Goal: Task Accomplishment & Management: Manage account settings

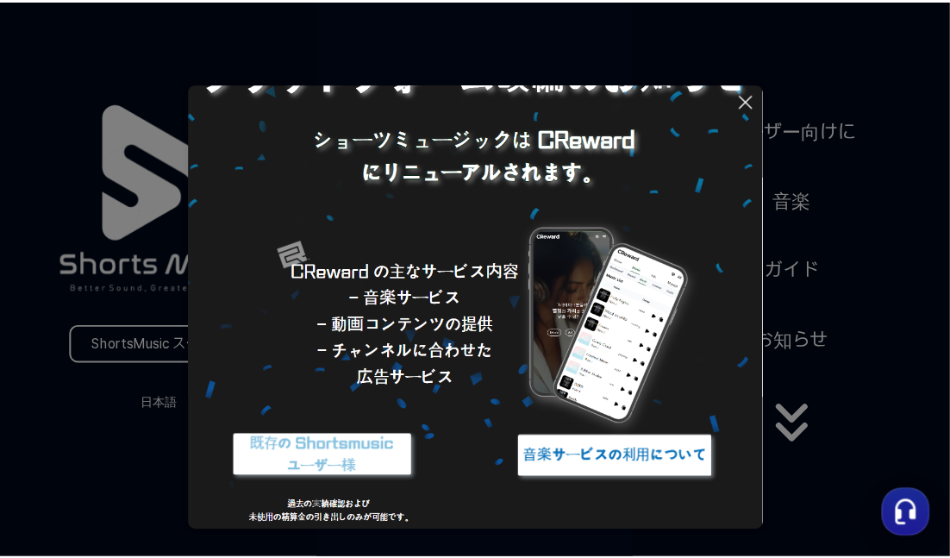
scroll to position [132, 0]
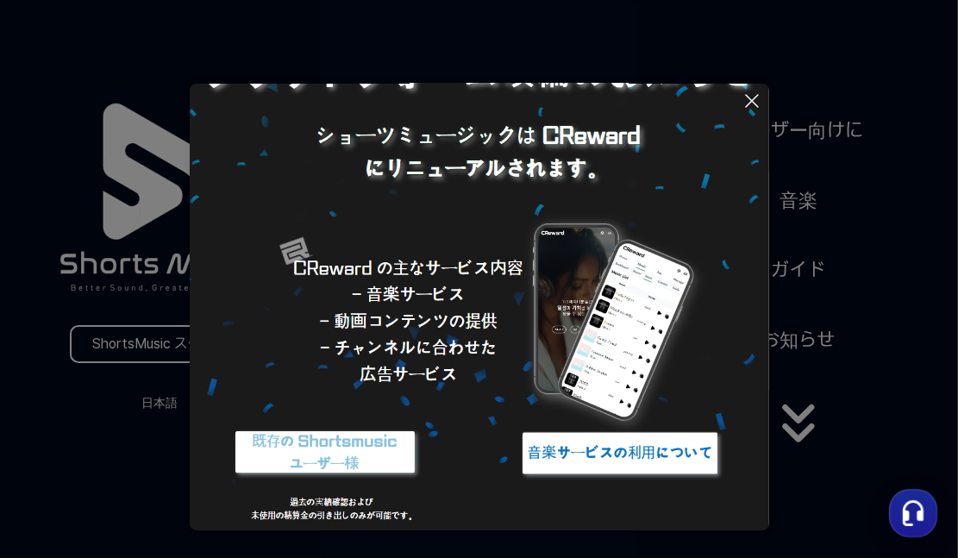
click at [359, 461] on img at bounding box center [325, 453] width 216 height 65
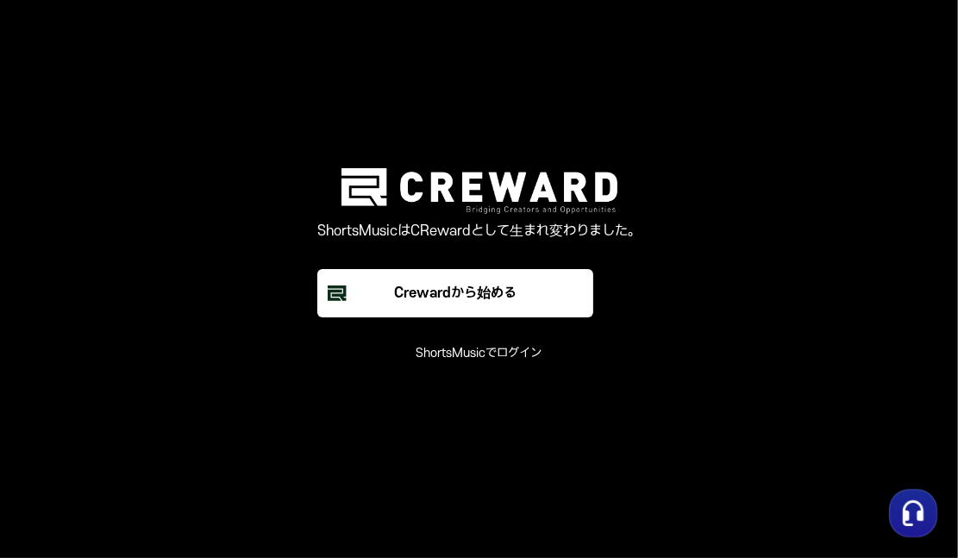
click at [517, 353] on font "ShortsMusicでログイン" at bounding box center [479, 353] width 126 height 15
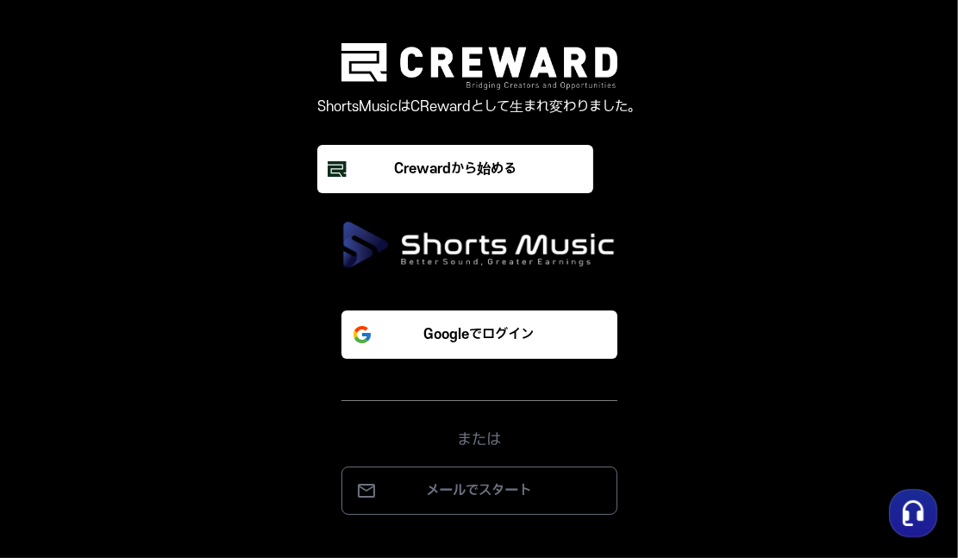
click at [516, 333] on font "Googleでログイン" at bounding box center [479, 335] width 110 height 16
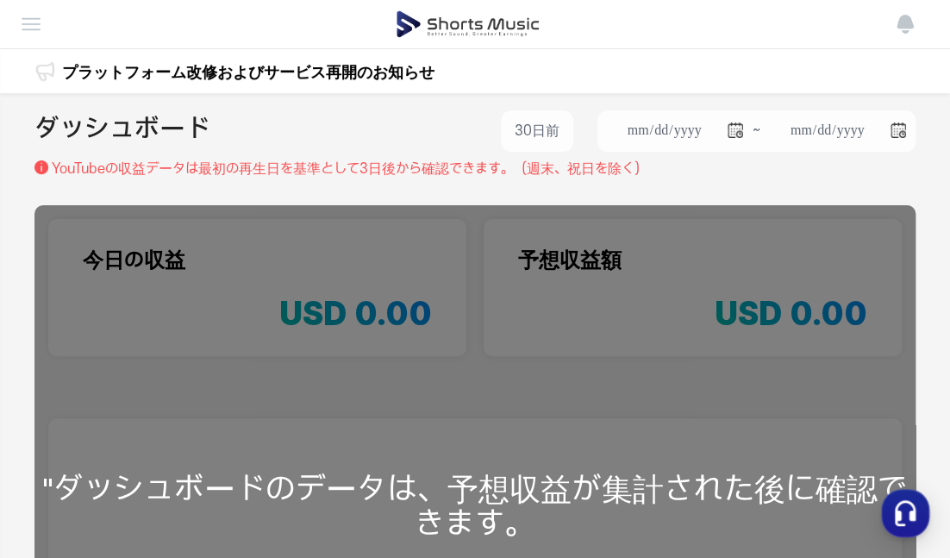
click at [40, 31] on img at bounding box center [31, 24] width 21 height 21
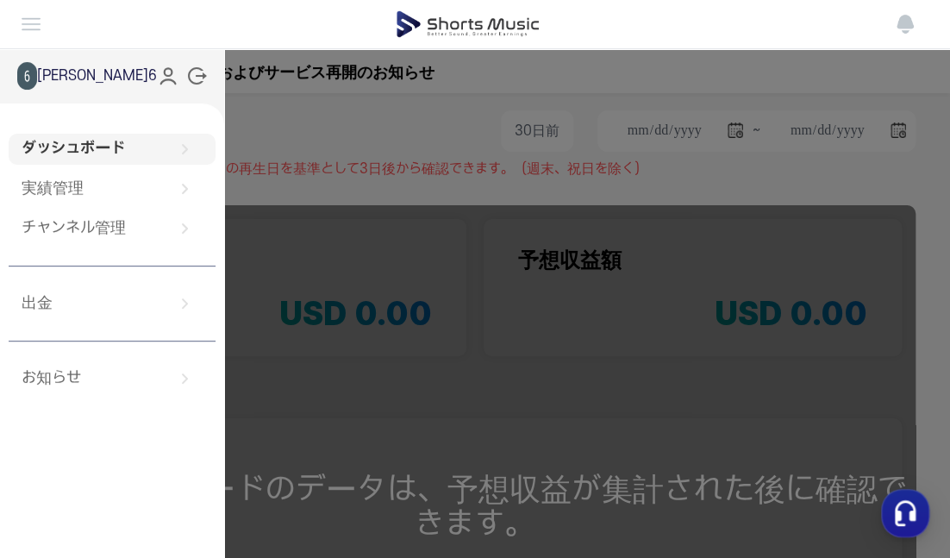
click at [87, 150] on link "ダッシュボード" at bounding box center [112, 149] width 207 height 31
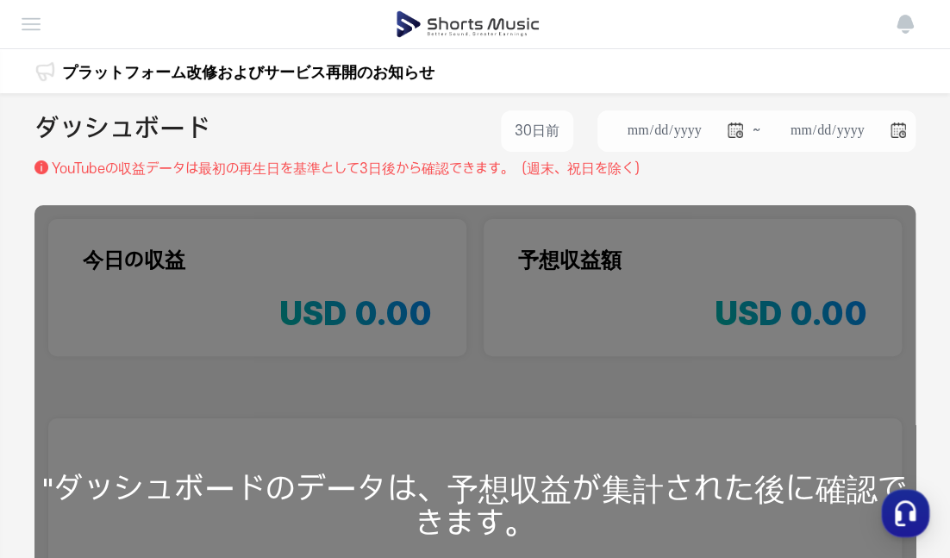
click at [25, 29] on img at bounding box center [31, 24] width 21 height 21
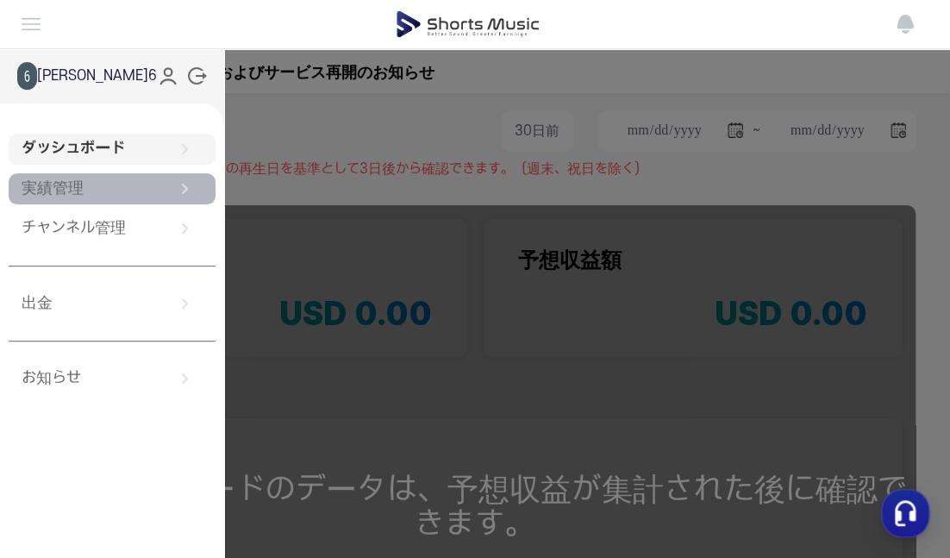
click at [72, 197] on link "実績管理" at bounding box center [112, 188] width 207 height 31
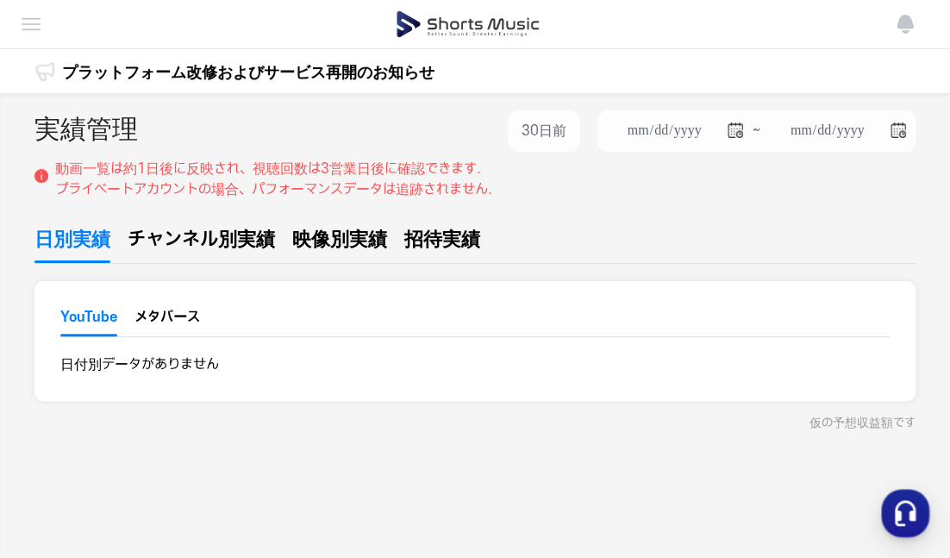
click at [28, 25] on img at bounding box center [31, 24] width 21 height 21
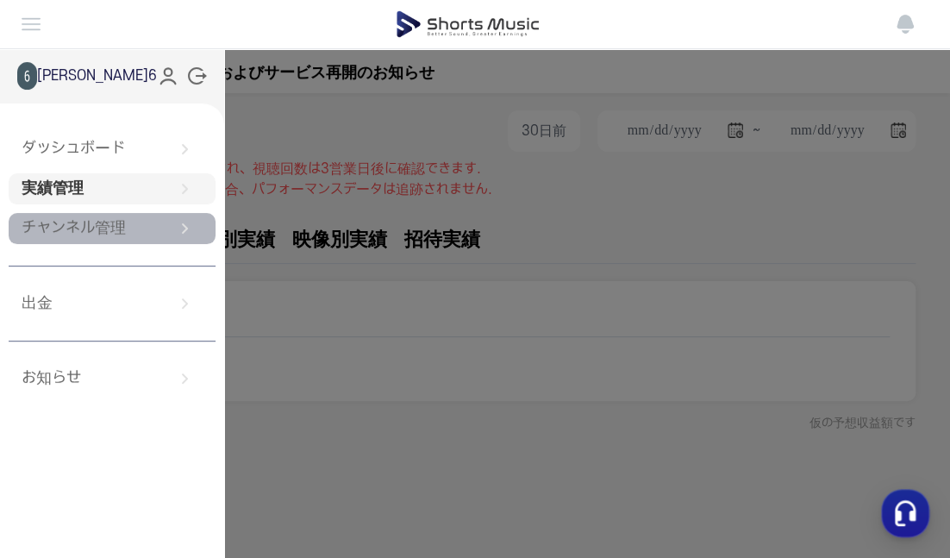
click at [117, 232] on link "チャンネル管理" at bounding box center [112, 228] width 207 height 31
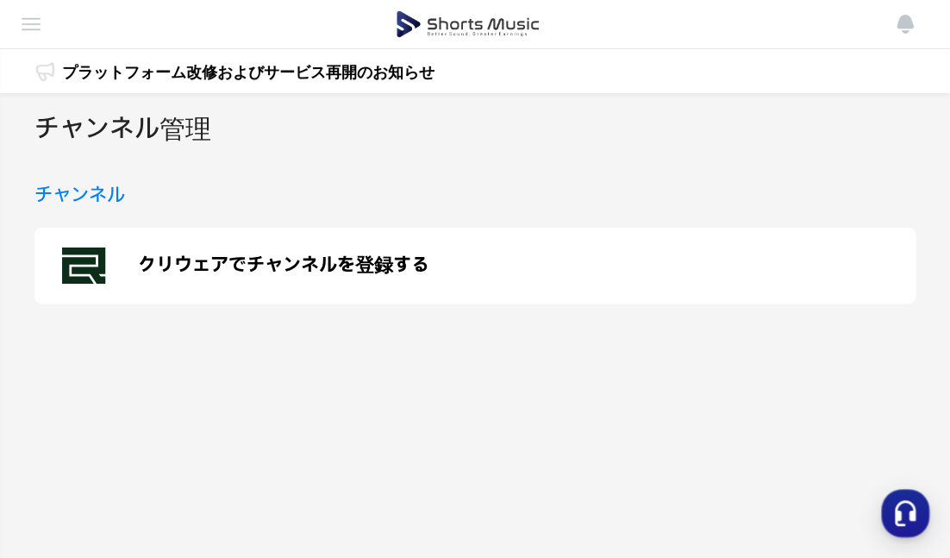
click at [269, 269] on p "クリウェアでチャンネルを登録する" at bounding box center [283, 265] width 291 height 21
